Goal: Task Accomplishment & Management: Manage account settings

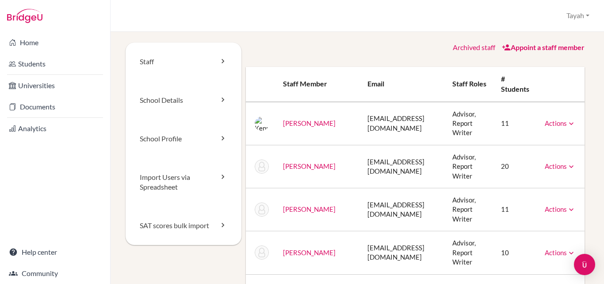
click at [542, 50] on link "Appoint a staff member" at bounding box center [543, 47] width 83 height 8
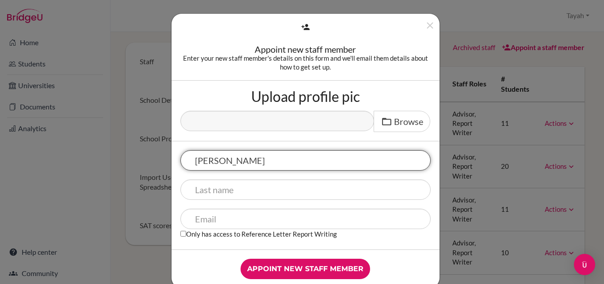
type input "Daniel"
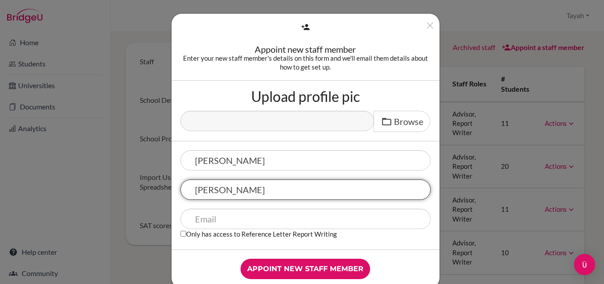
type input "O'Connell"
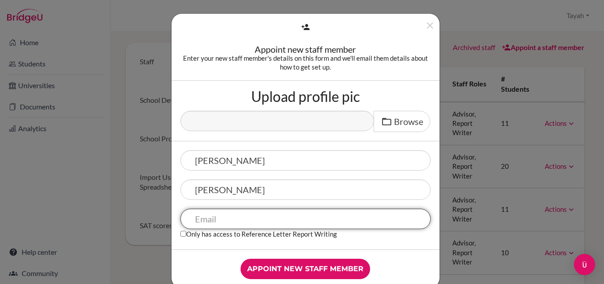
paste input "[EMAIL_ADDRESS][PERSON_NAME][DOMAIN_NAME]"
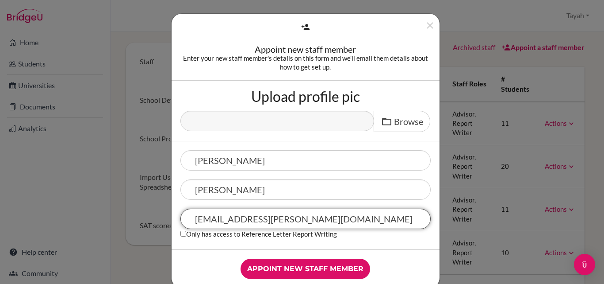
scroll to position [18, 0]
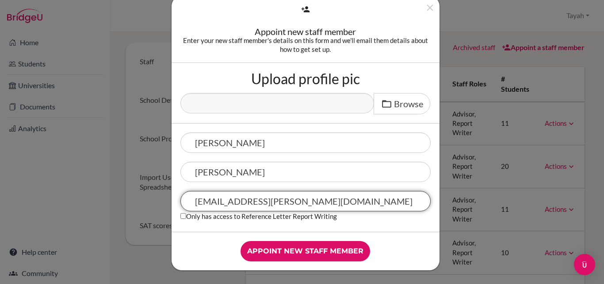
type input "[EMAIL_ADDRESS][PERSON_NAME][DOMAIN_NAME]"
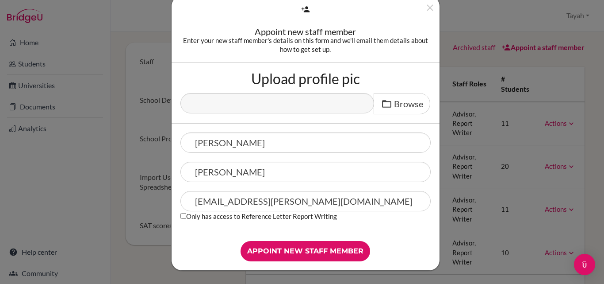
click at [274, 255] on input "Appoint new staff member" at bounding box center [306, 251] width 130 height 20
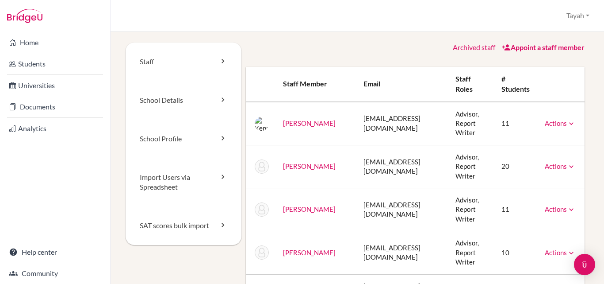
click at [514, 51] on div "Appoint a staff member" at bounding box center [543, 47] width 83 height 10
click at [529, 48] on link "Appoint a staff member" at bounding box center [543, 47] width 83 height 8
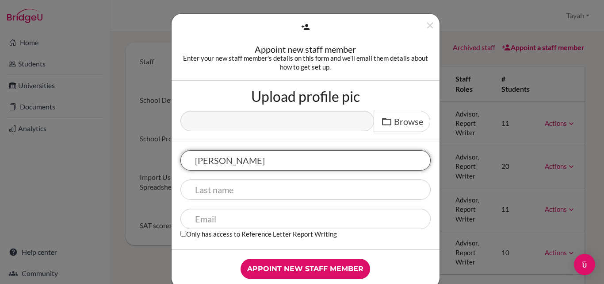
type input "[PERSON_NAME]"
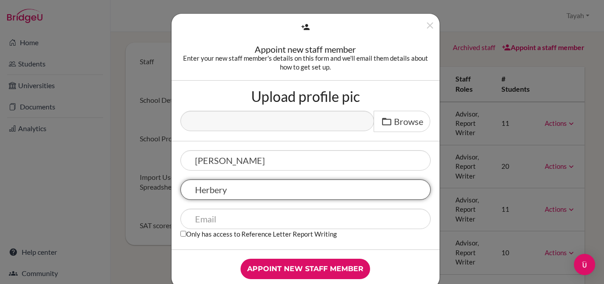
click at [240, 182] on input "Herbery" at bounding box center [305, 189] width 250 height 20
type input "[PERSON_NAME]"
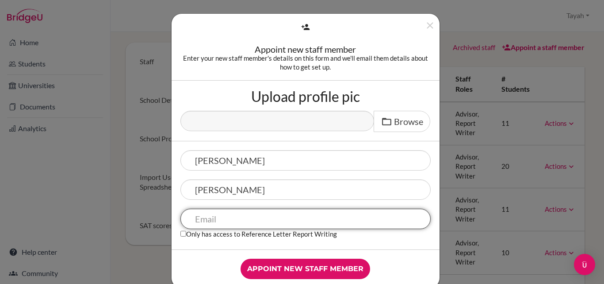
paste input "[EMAIL_ADDRESS][DOMAIN_NAME]"
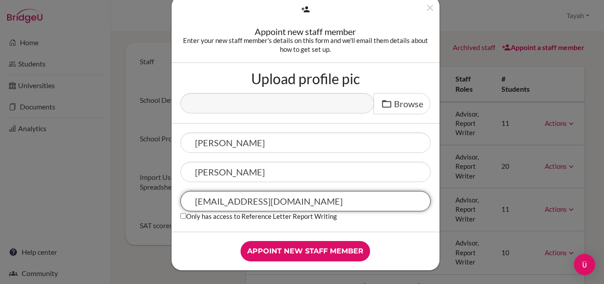
type input "[EMAIL_ADDRESS][DOMAIN_NAME]"
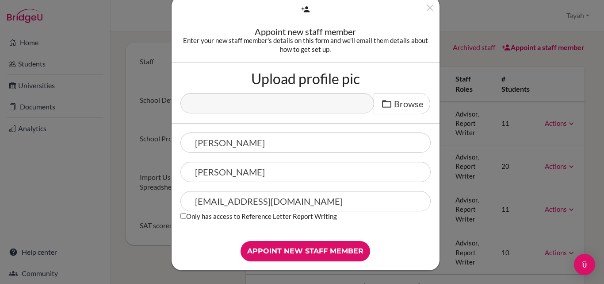
click at [310, 251] on input "Appoint new staff member" at bounding box center [306, 251] width 130 height 20
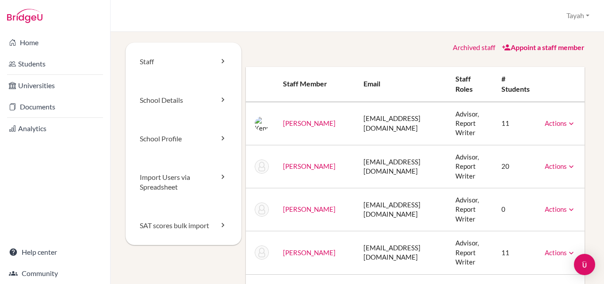
click at [38, 48] on link "Home" at bounding box center [55, 43] width 107 height 18
